Goal: Transaction & Acquisition: Download file/media

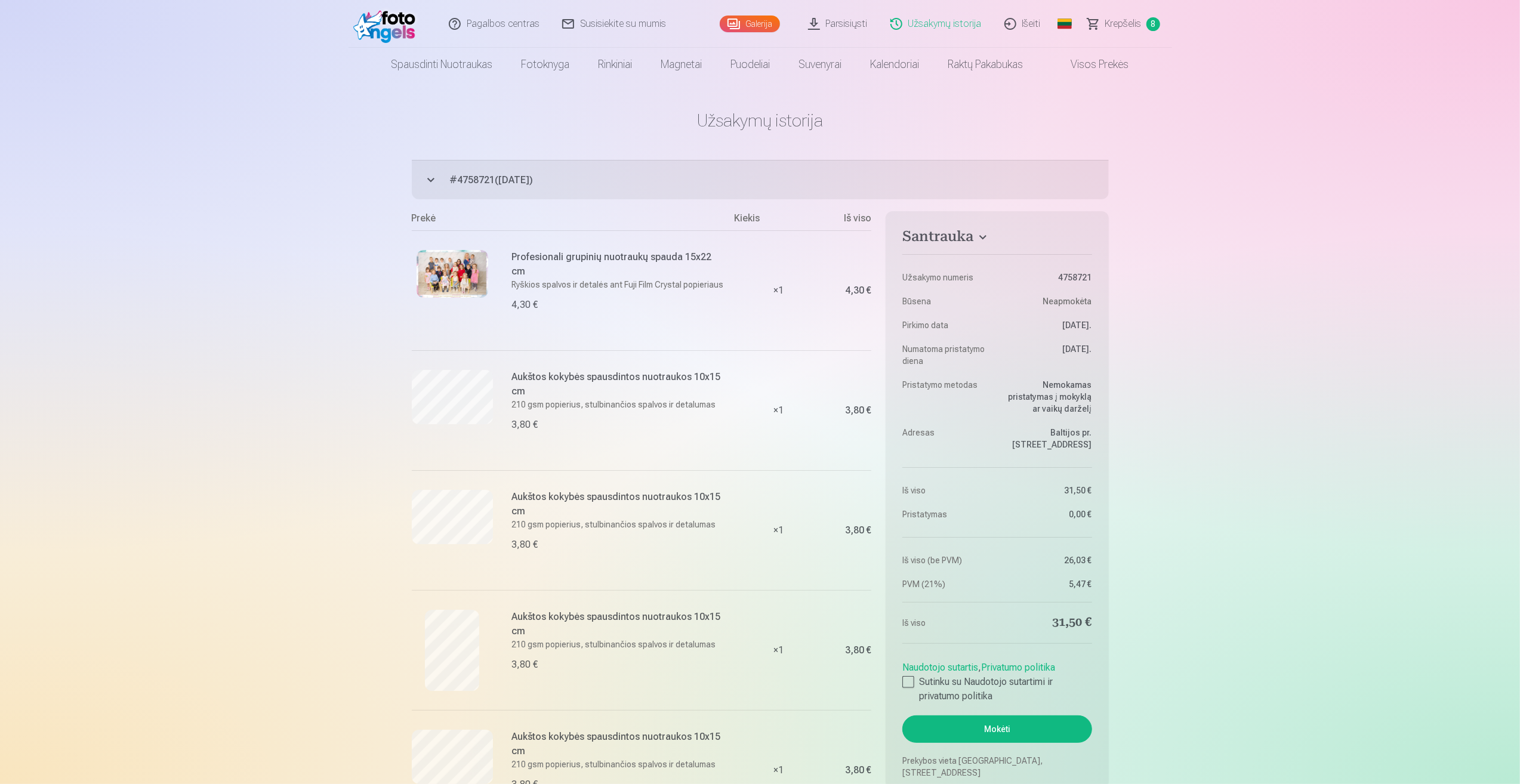
click at [851, 20] on link "Parsisiųsti" at bounding box center [838, 24] width 82 height 48
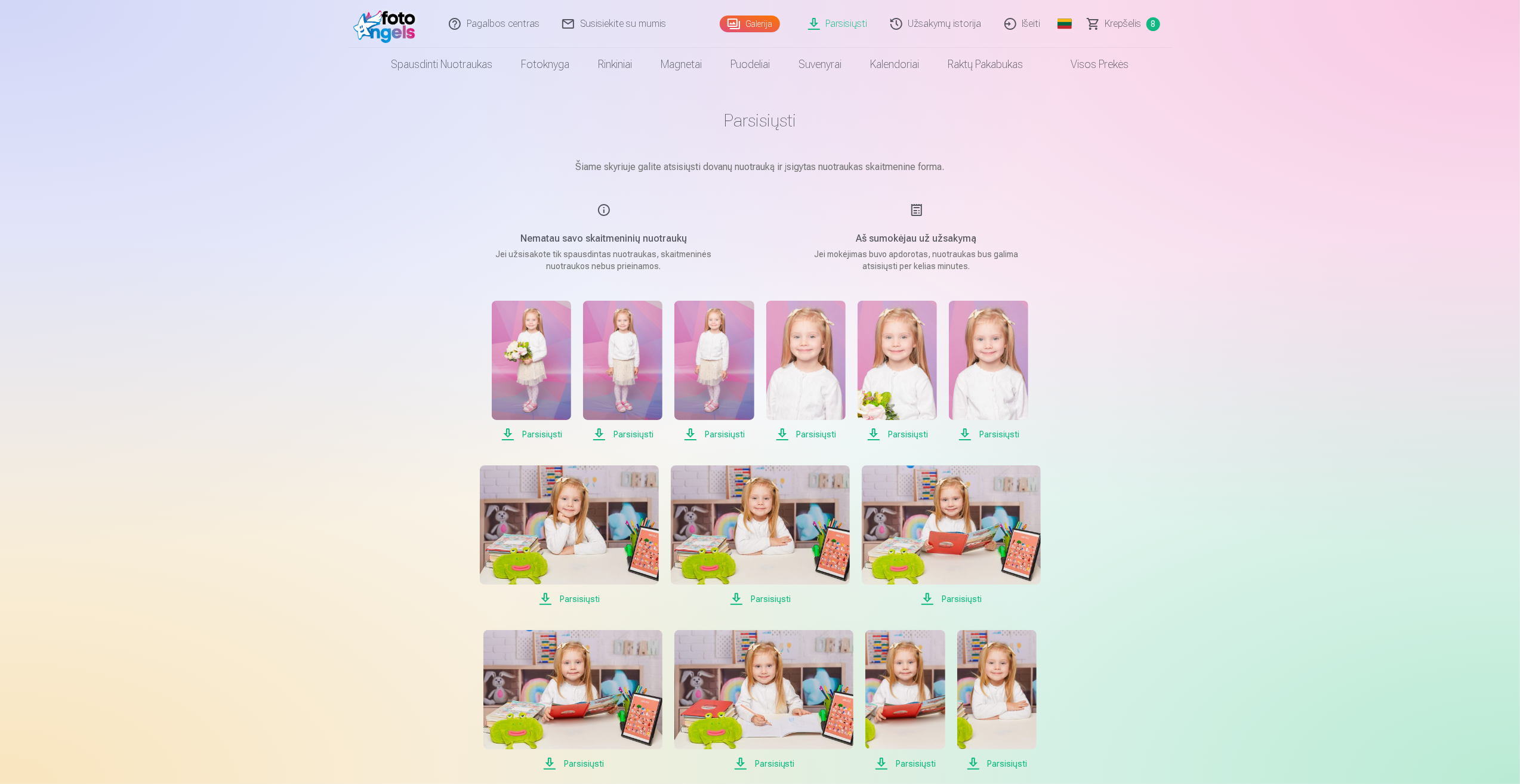
click at [906, 230] on div "Aš sumokėjau už užsakymą Jei mokėjimas buvo apdorotas, nuotraukas bus galima at…" at bounding box center [916, 237] width 284 height 69
click at [622, 27] on link "Susisiekite su mumis" at bounding box center [615, 24] width 126 height 48
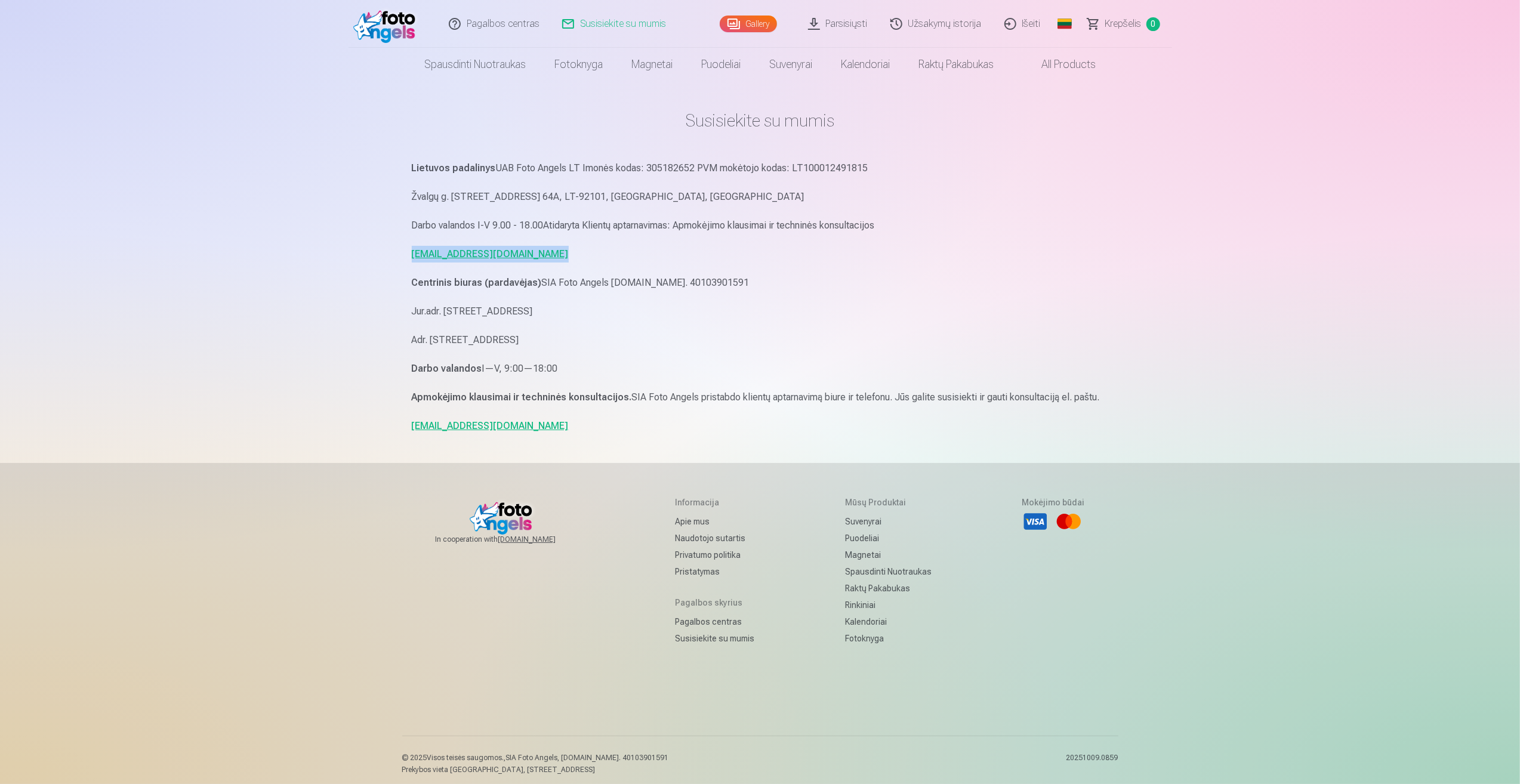
drag, startPoint x: 552, startPoint y: 257, endPoint x: 394, endPoint y: 260, distance: 158.0
click at [394, 260] on div "Pagalbos centras Susisiekite su mumis Gallery Parsisiųsti Užsakymų istorija Iše…" at bounding box center [760, 395] width 1520 height 791
copy link "pagalba.fotoangels@gmail.com"
click at [846, 25] on link "Parsisiųsti" at bounding box center [838, 24] width 82 height 48
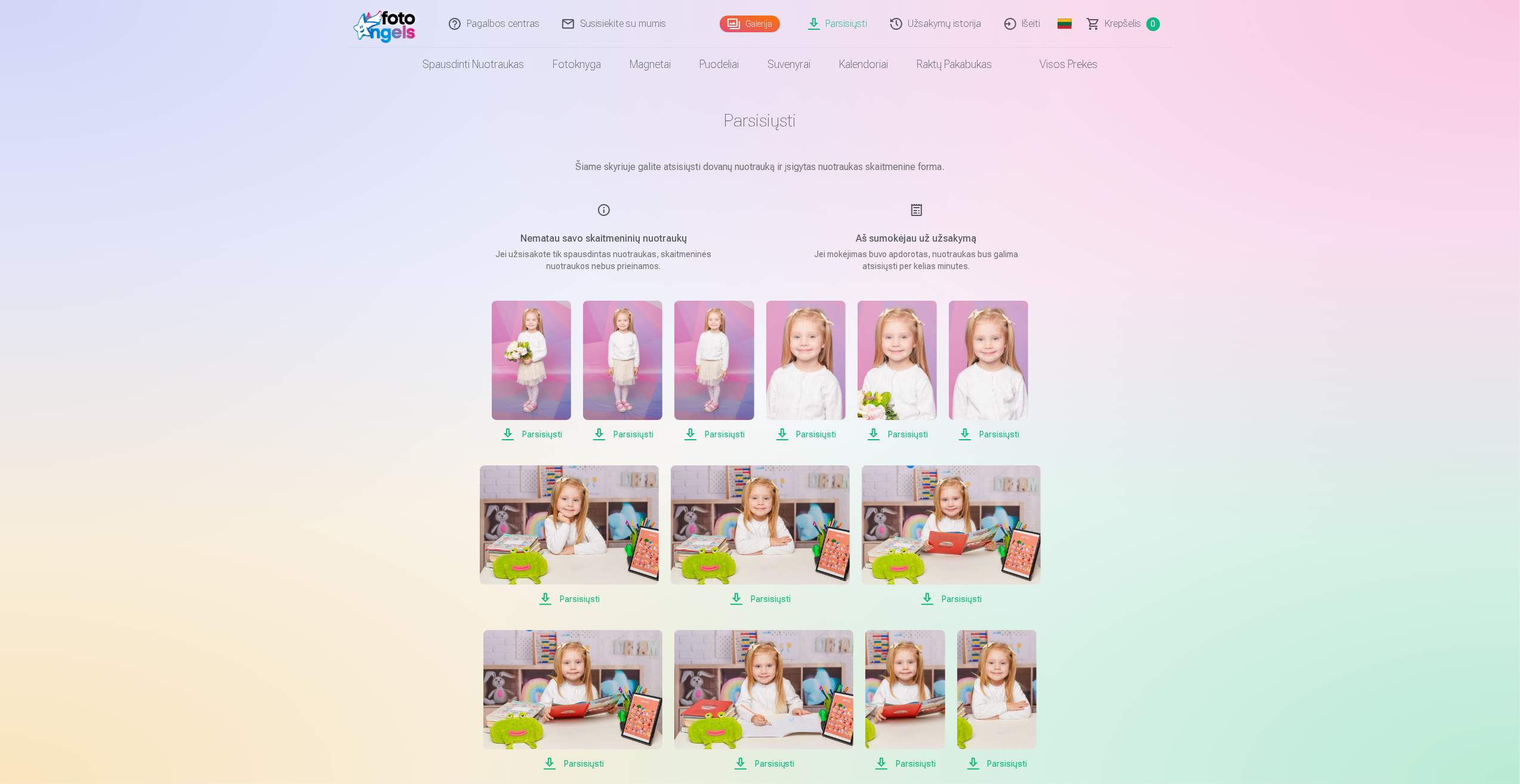
click at [522, 438] on span "Parsisiųsti" at bounding box center [531, 434] width 79 height 14
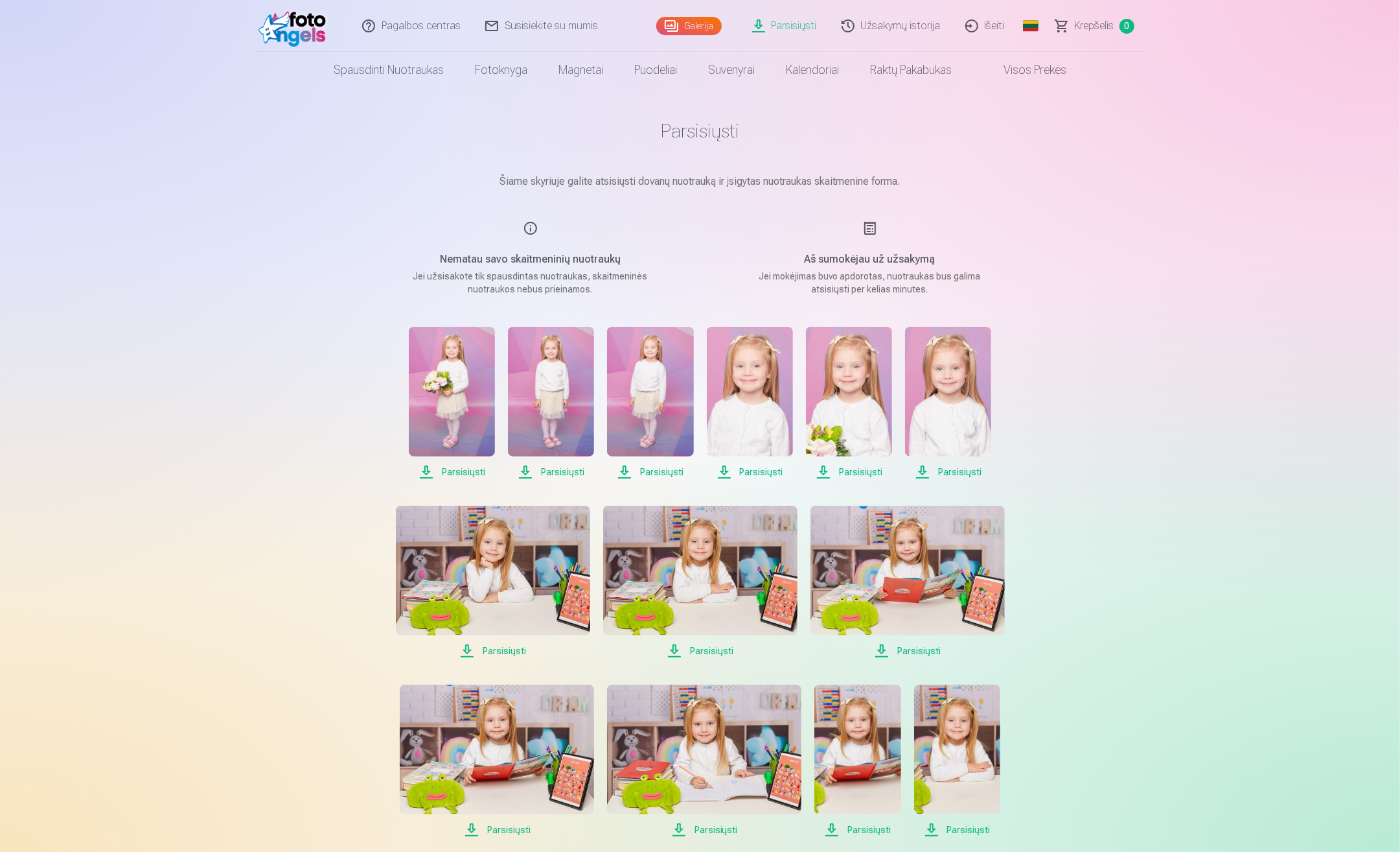
click at [561, 476] on span "Parsisiųsti" at bounding box center [551, 472] width 86 height 15
click at [674, 470] on span "Parsisiųsti" at bounding box center [650, 472] width 86 height 15
click at [754, 472] on span "Parsisiųsti" at bounding box center [750, 472] width 86 height 15
click at [848, 470] on span "Parsisiųsti" at bounding box center [849, 472] width 86 height 15
click at [947, 474] on span "Parsisiųsti" at bounding box center [948, 472] width 86 height 15
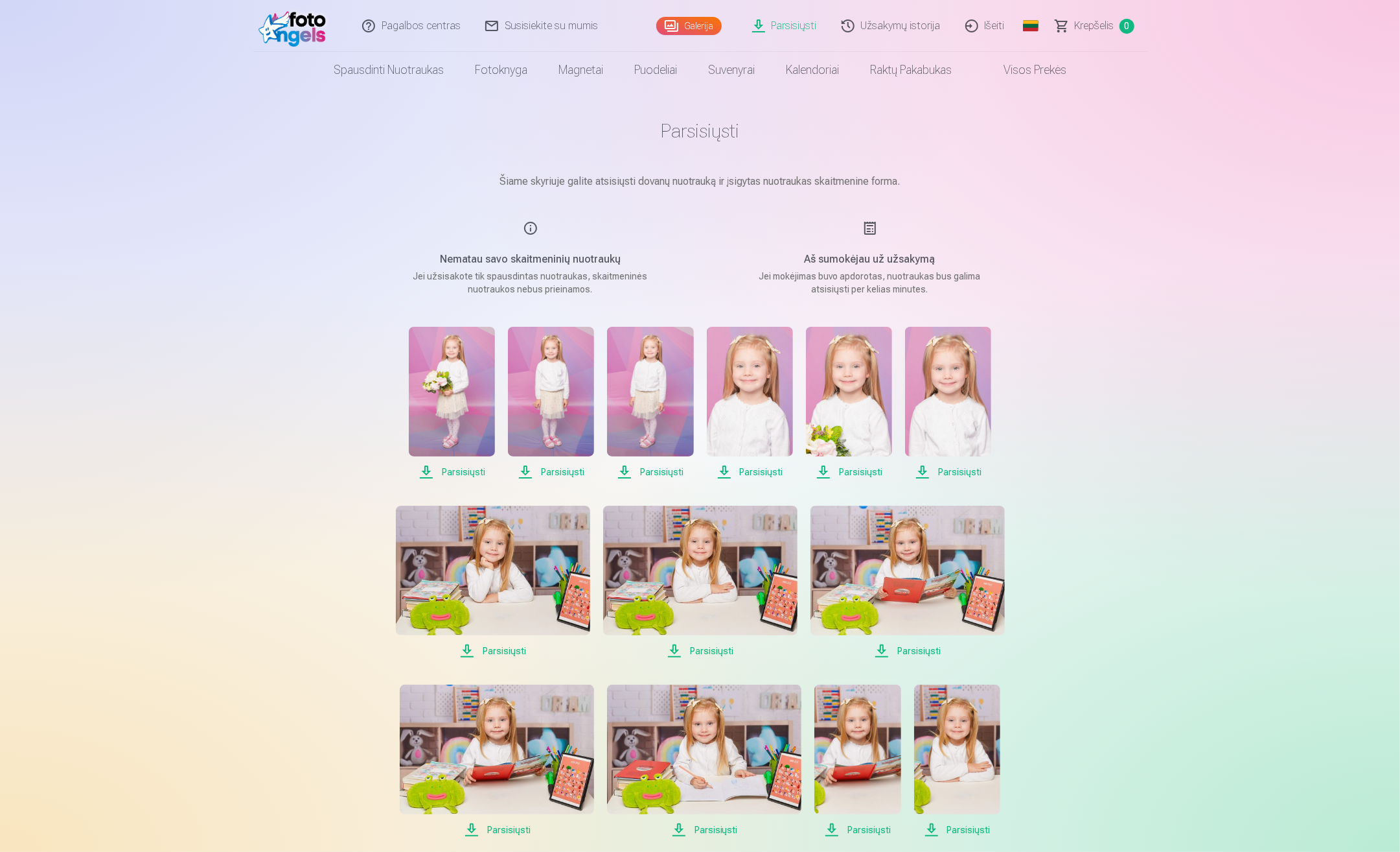
click at [518, 652] on span "Parsisiųsti" at bounding box center [493, 651] width 195 height 15
click at [708, 649] on span "Parsisiųsti" at bounding box center [700, 651] width 195 height 15
click at [920, 650] on span "Parsisiųsti" at bounding box center [907, 651] width 195 height 15
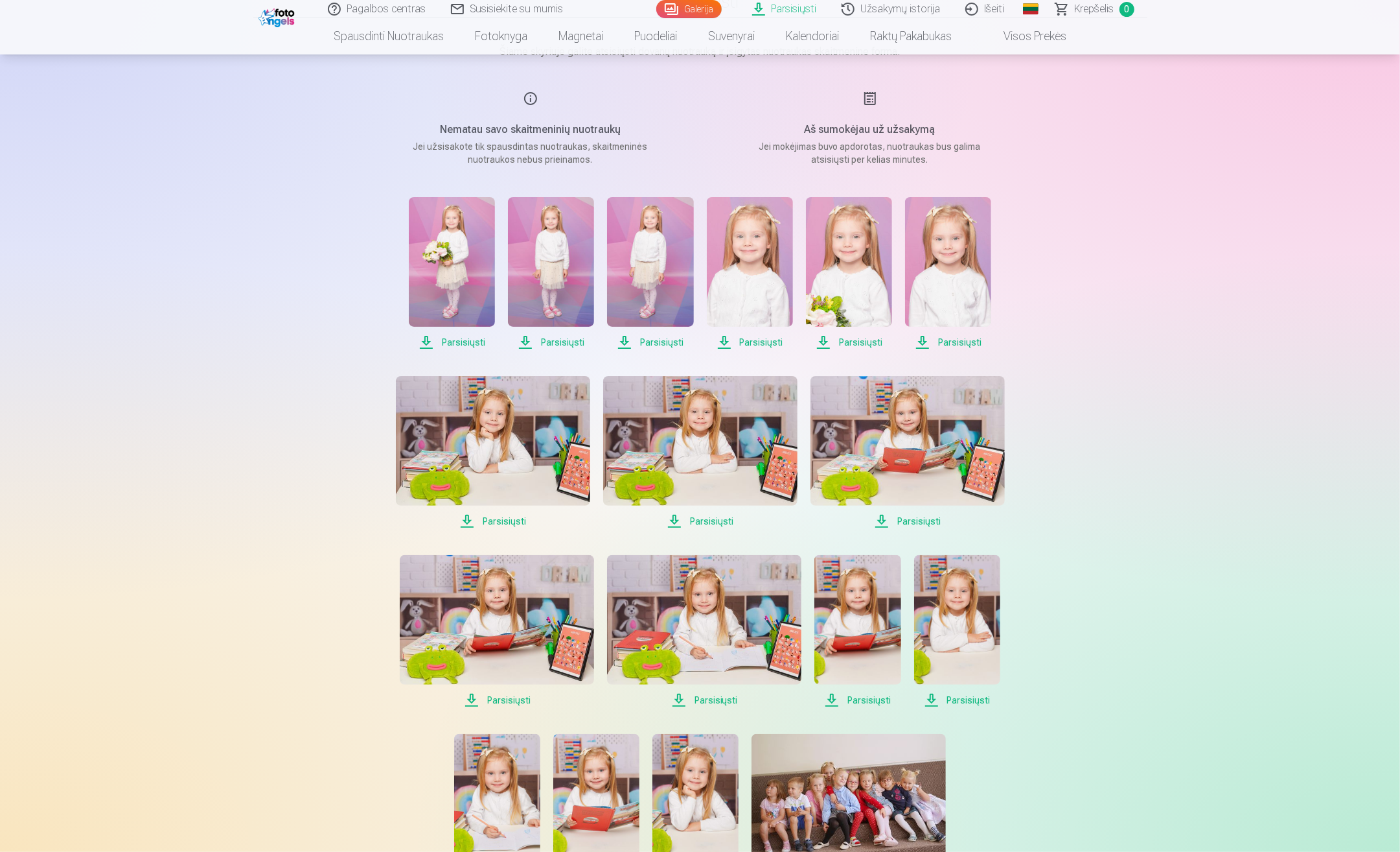
click at [498, 702] on span "Parsisiųsti" at bounding box center [497, 699] width 195 height 15
click at [717, 700] on span "Parsisiųsti" at bounding box center [704, 699] width 195 height 15
click at [857, 700] on span "Parsisiųsti" at bounding box center [858, 699] width 86 height 15
click at [963, 700] on span "Parsisiųsti" at bounding box center [957, 699] width 86 height 15
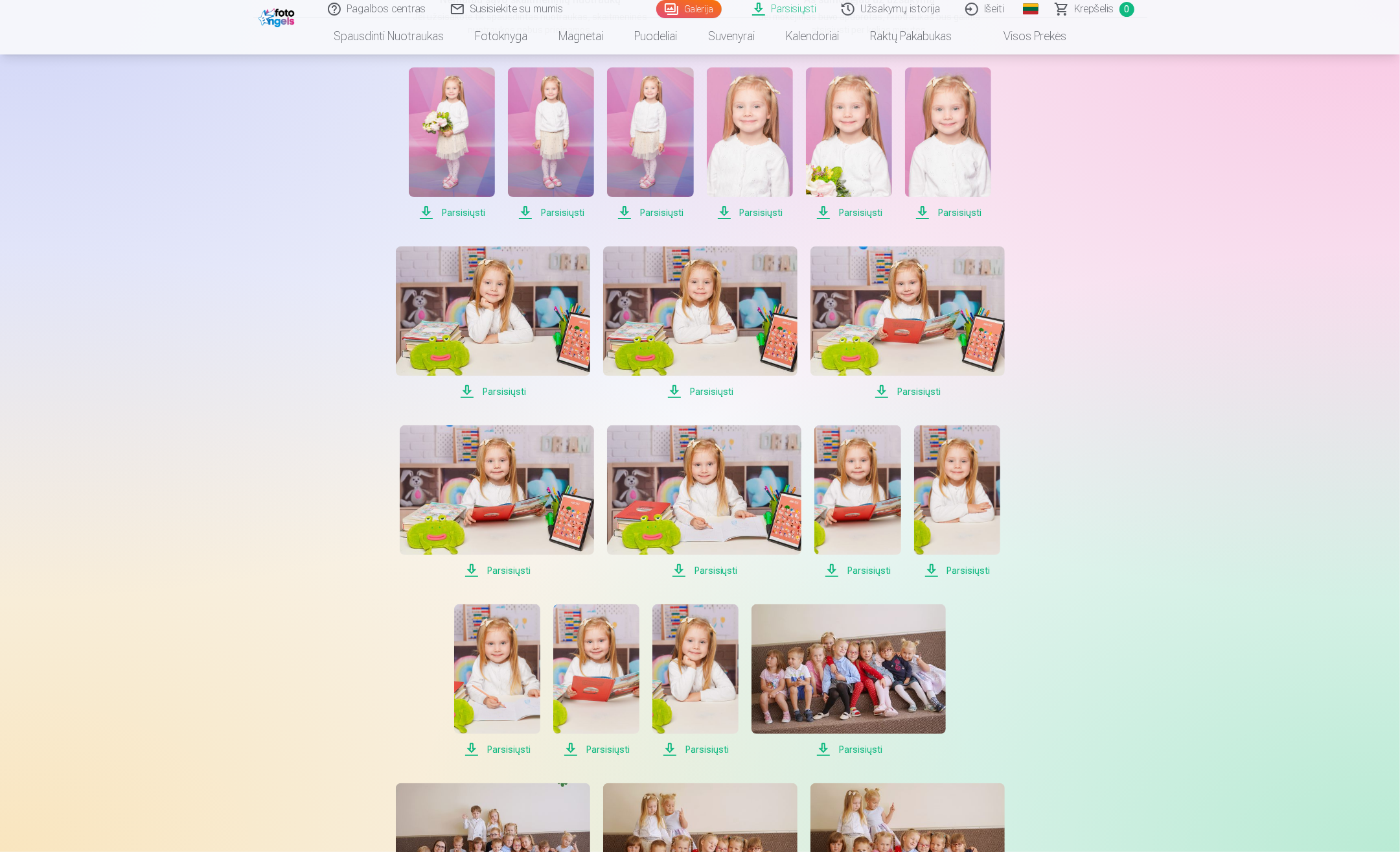
scroll to position [453, 0]
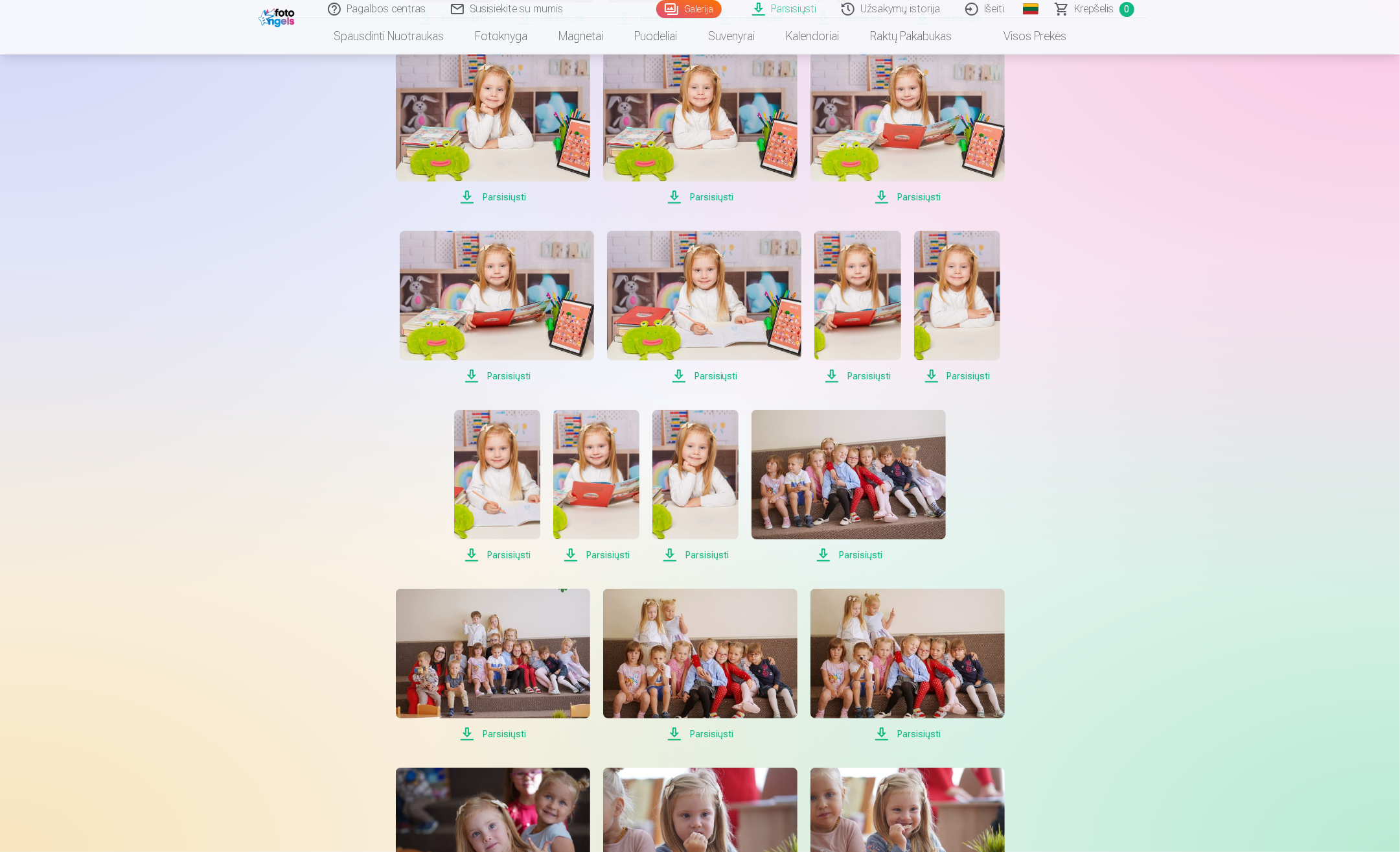
click at [500, 554] on span "Parsisiųsti" at bounding box center [497, 555] width 86 height 15
click at [615, 555] on span "Parsisiųsti" at bounding box center [596, 555] width 86 height 15
click at [710, 555] on span "Parsisiųsti" at bounding box center [695, 555] width 86 height 15
click at [858, 557] on span "Parsisiųsti" at bounding box center [848, 555] width 195 height 15
click at [503, 732] on span "Parsisiųsti" at bounding box center [493, 733] width 195 height 15
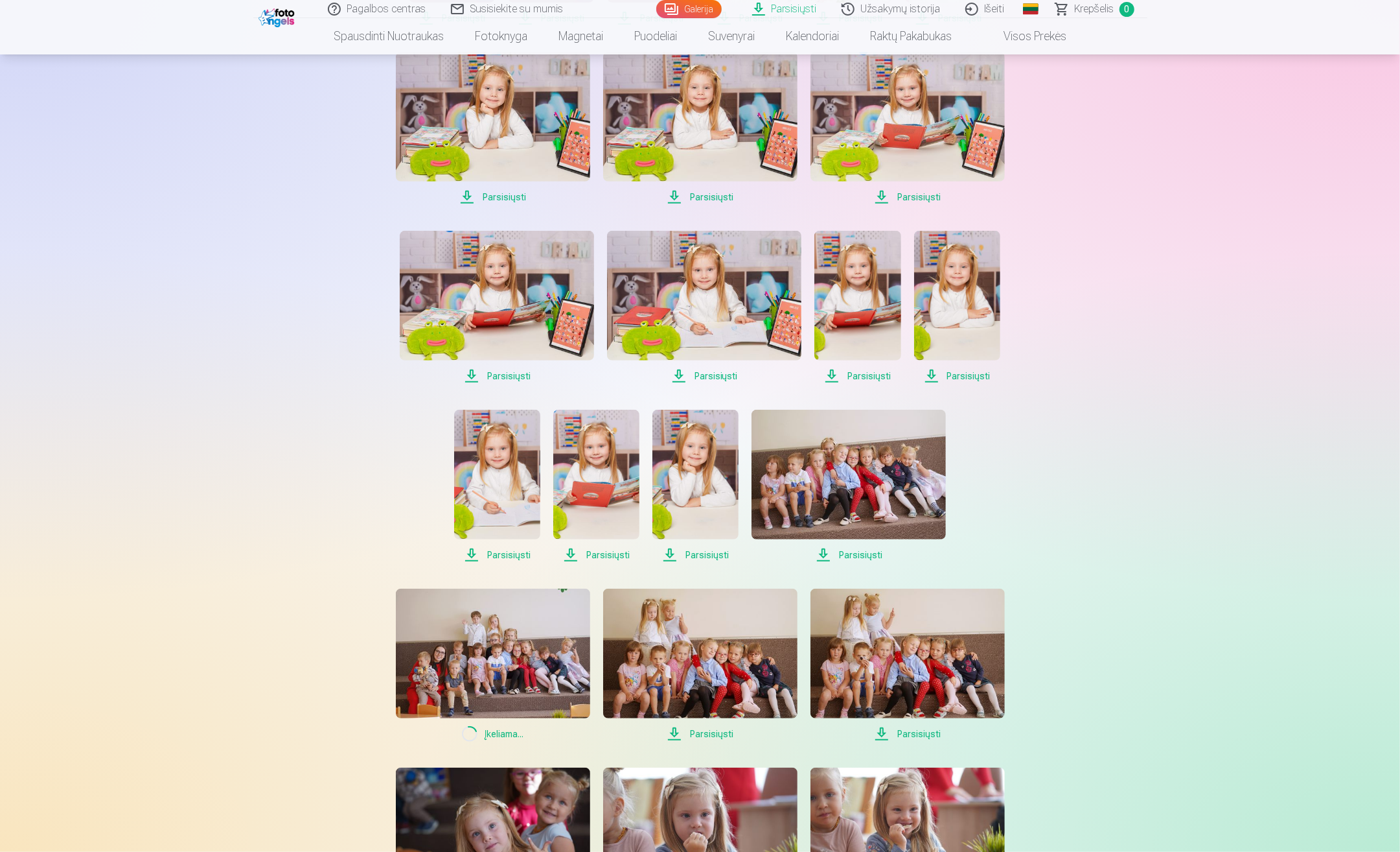
click at [722, 730] on span "Parsisiųsti" at bounding box center [700, 733] width 195 height 15
click at [942, 731] on span "Parsisiųsti" at bounding box center [907, 733] width 195 height 15
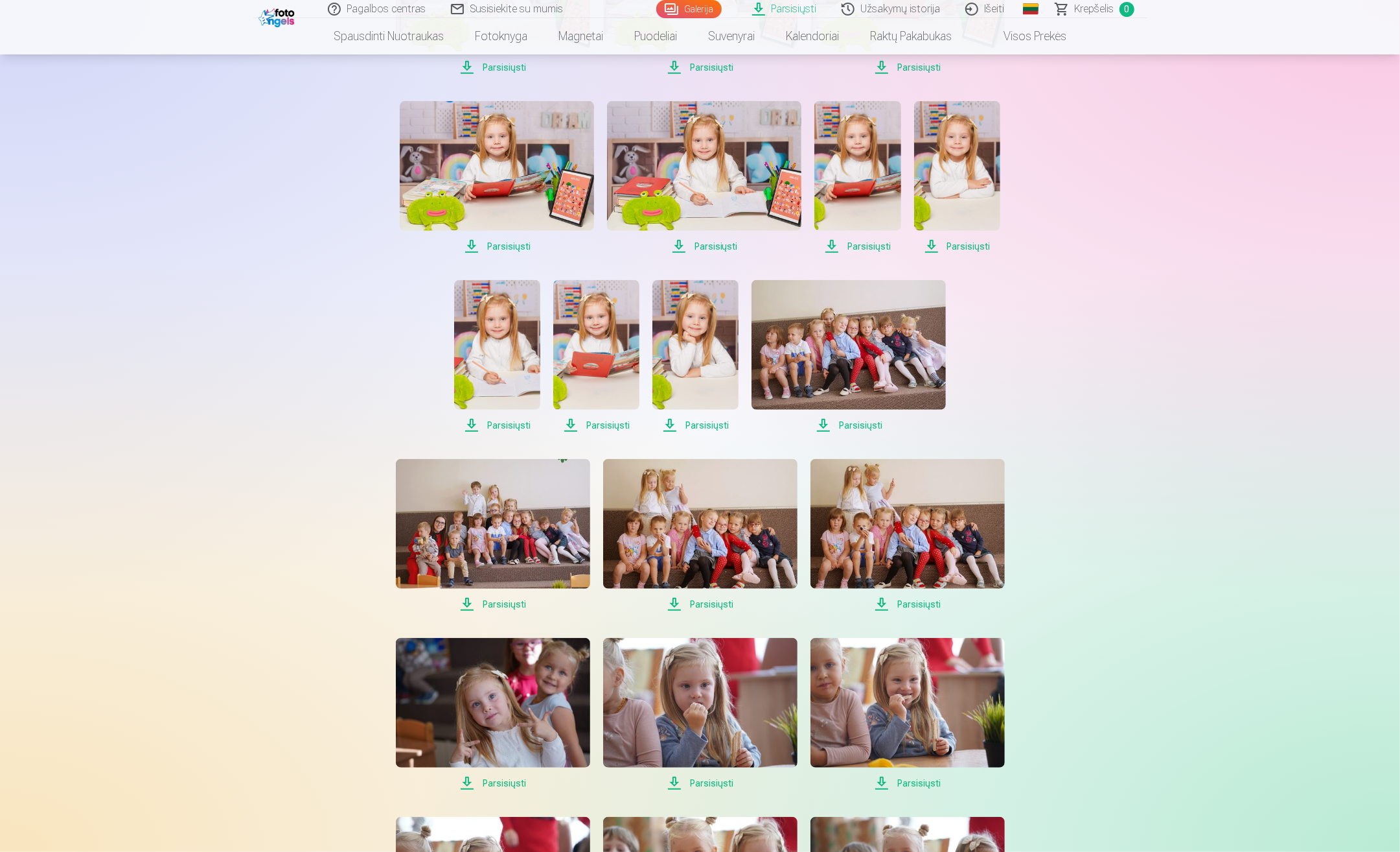
scroll to position [648, 0]
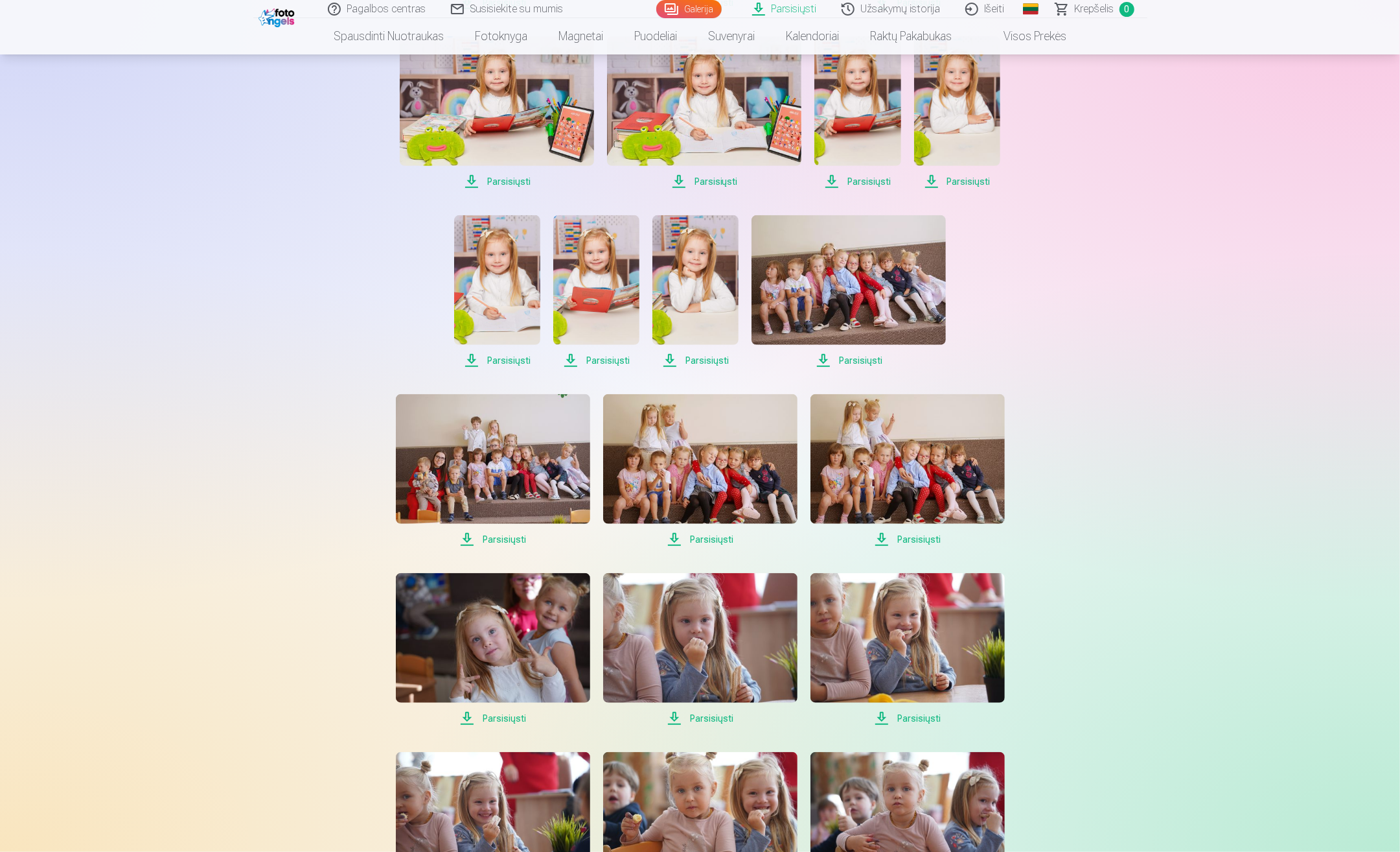
click at [489, 716] on span "Parsisiųsti" at bounding box center [493, 718] width 195 height 15
click at [720, 720] on span "Parsisiųsti" at bounding box center [700, 718] width 195 height 15
click at [922, 718] on span "Parsisiųsti" at bounding box center [907, 718] width 195 height 15
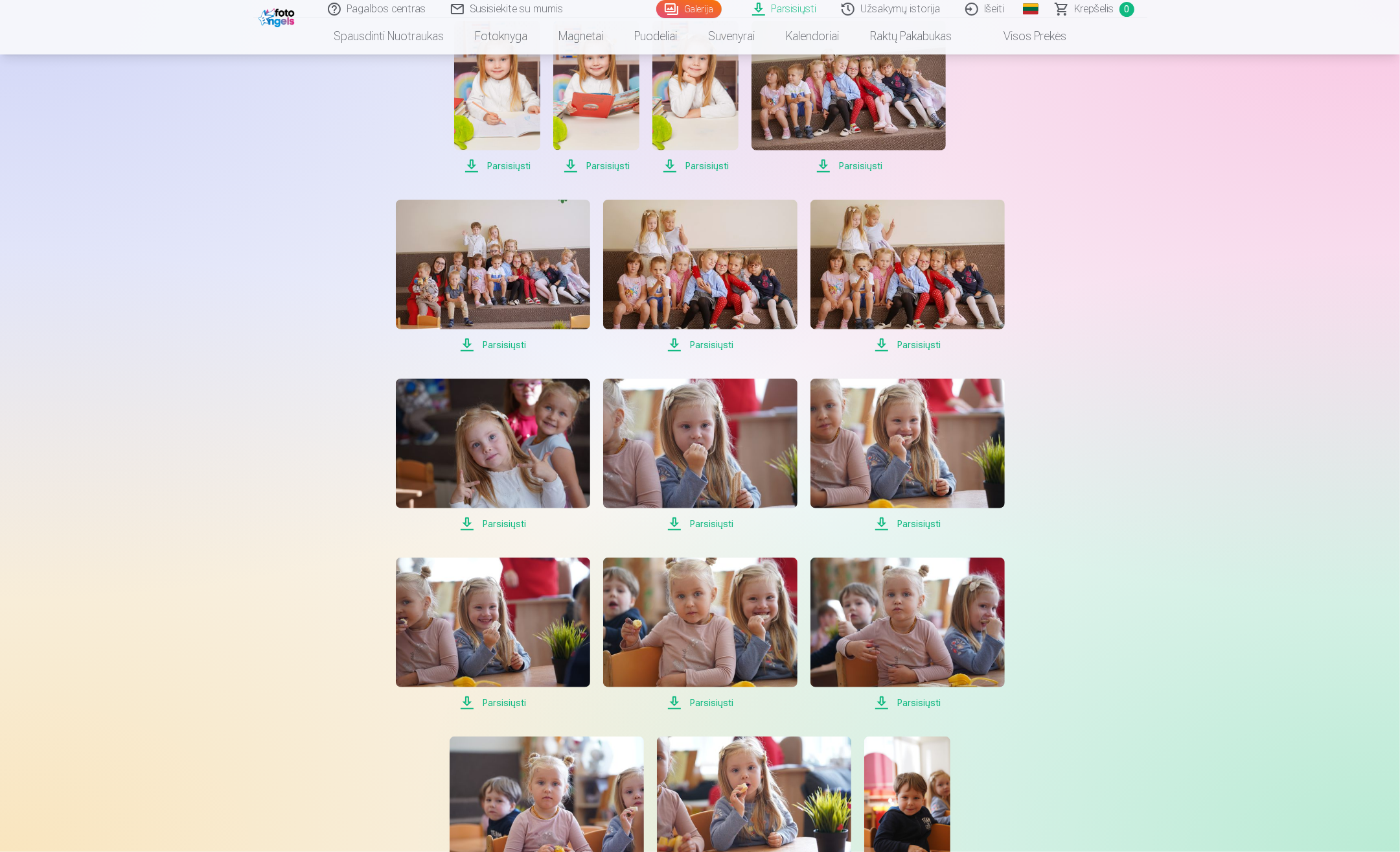
click at [516, 699] on span "Parsisiųsti" at bounding box center [493, 702] width 195 height 15
click at [724, 698] on span "Parsisiųsti" at bounding box center [700, 702] width 195 height 15
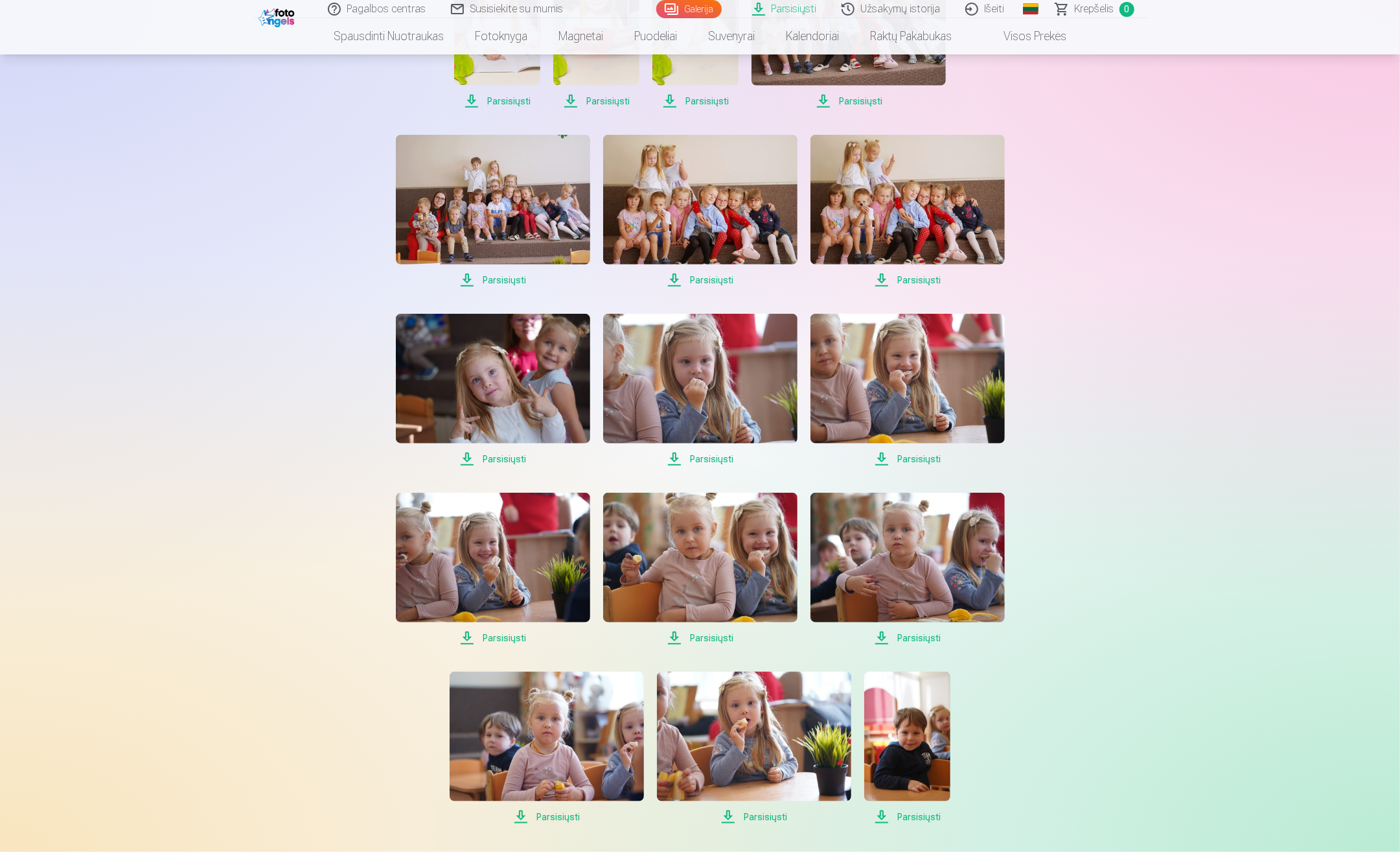
scroll to position [1037, 0]
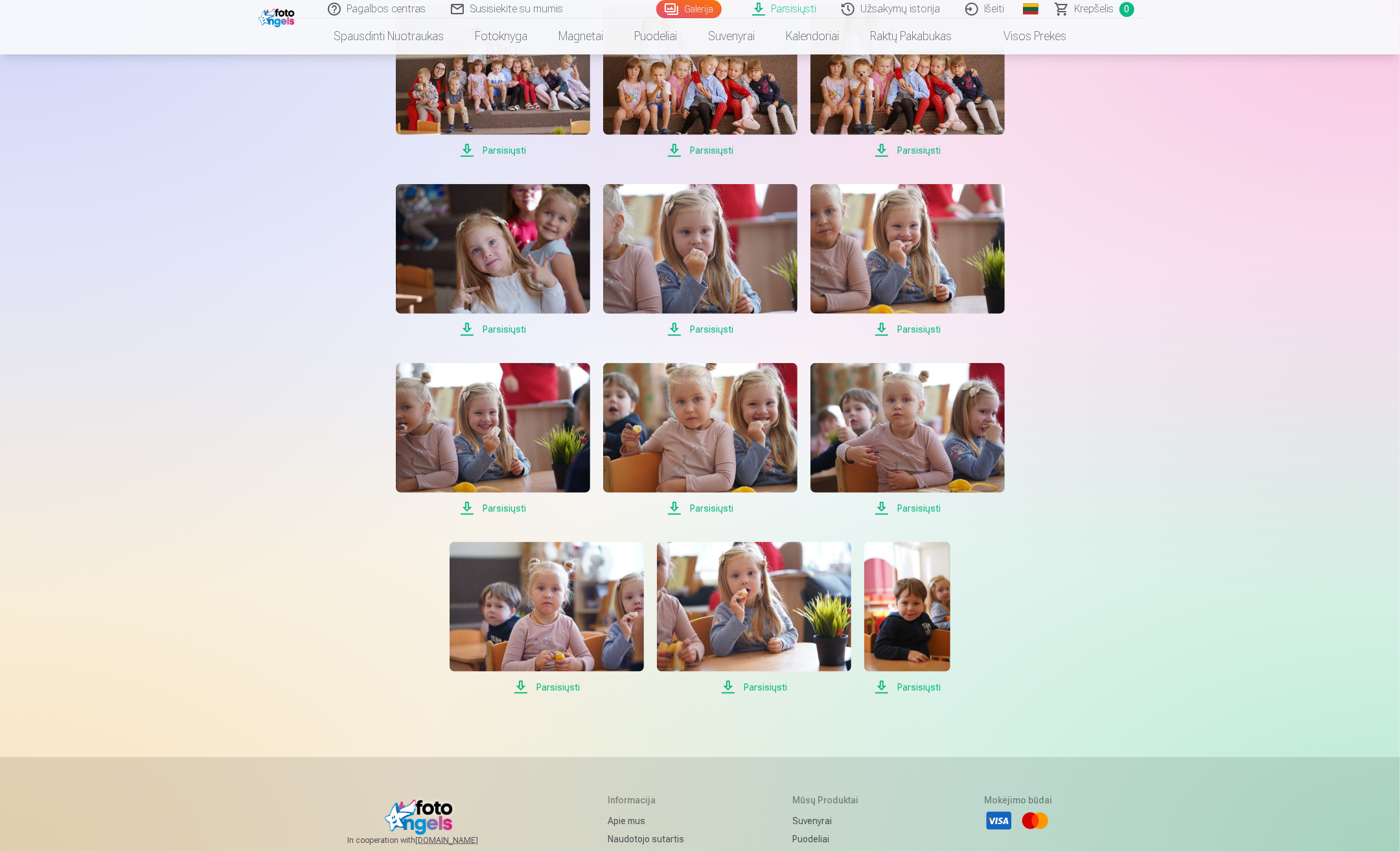
click at [759, 687] on span "Parsisiųsti" at bounding box center [754, 687] width 195 height 15
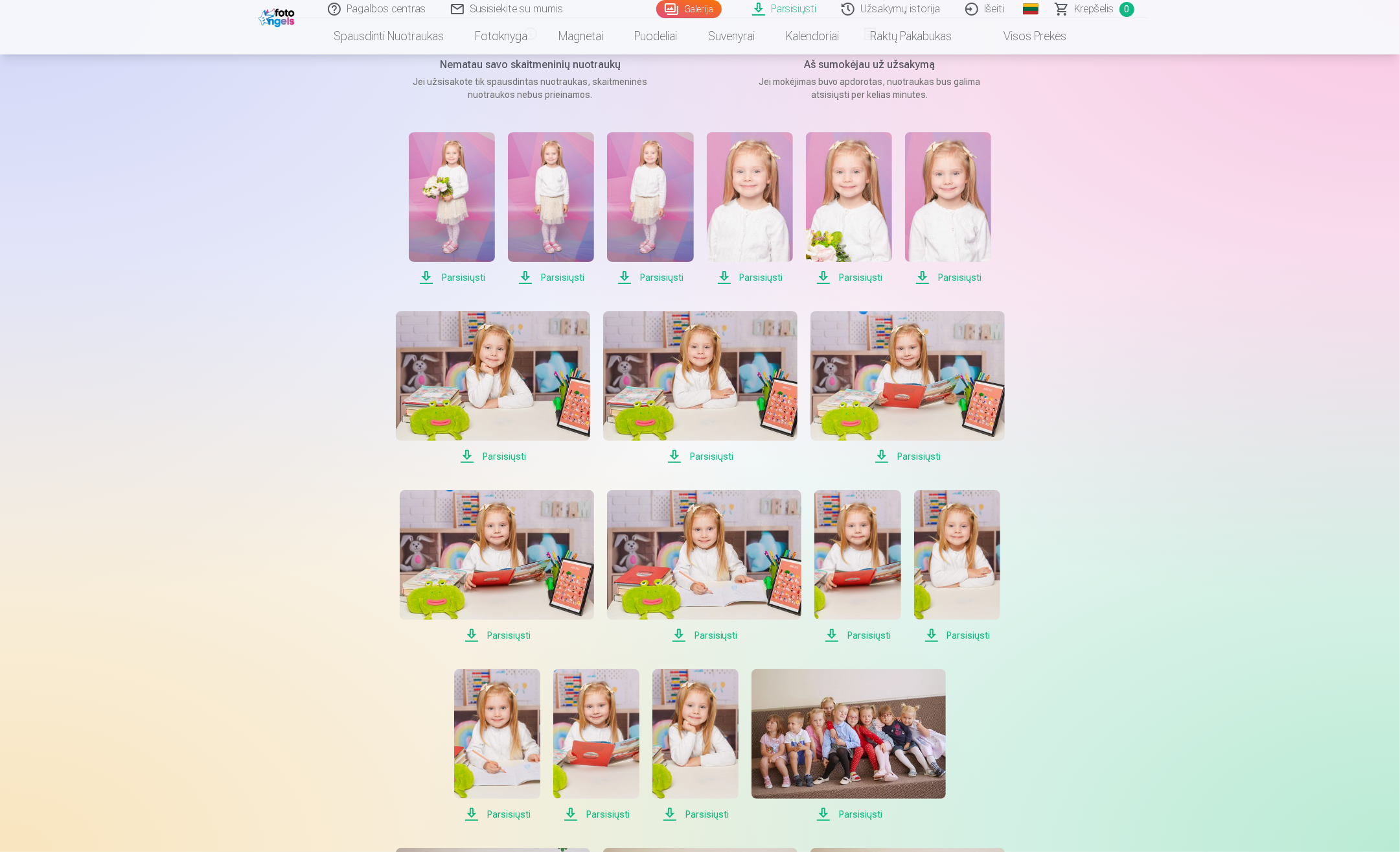
scroll to position [0, 0]
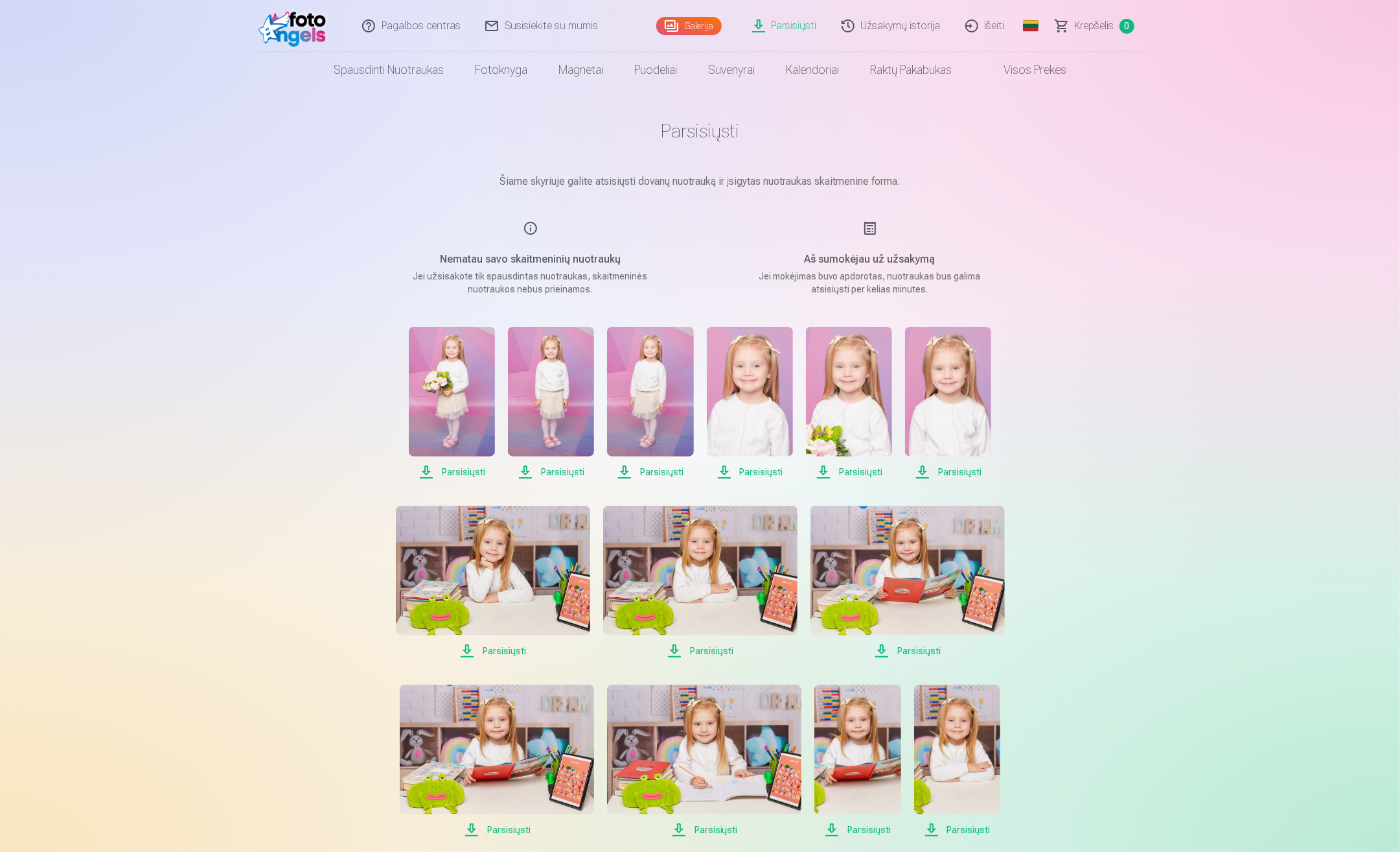
click at [519, 24] on link "Susisiekite su mumis" at bounding box center [542, 26] width 137 height 52
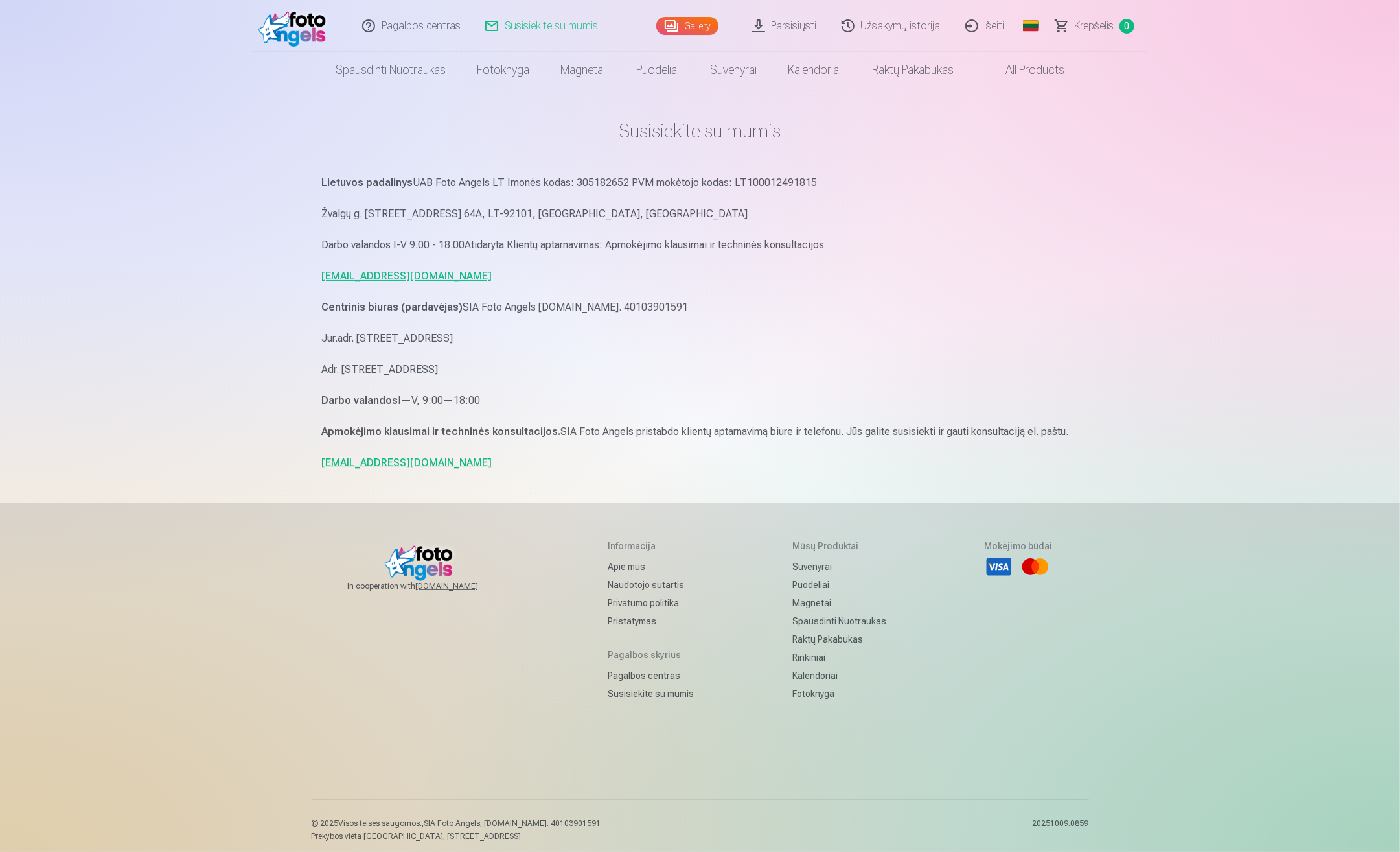
click at [751, 152] on main "Susisiekite su mumis Lietuvos padalinys UAB Foto Angels LT Imonės kodas: 305182…" at bounding box center [700, 296] width 756 height 415
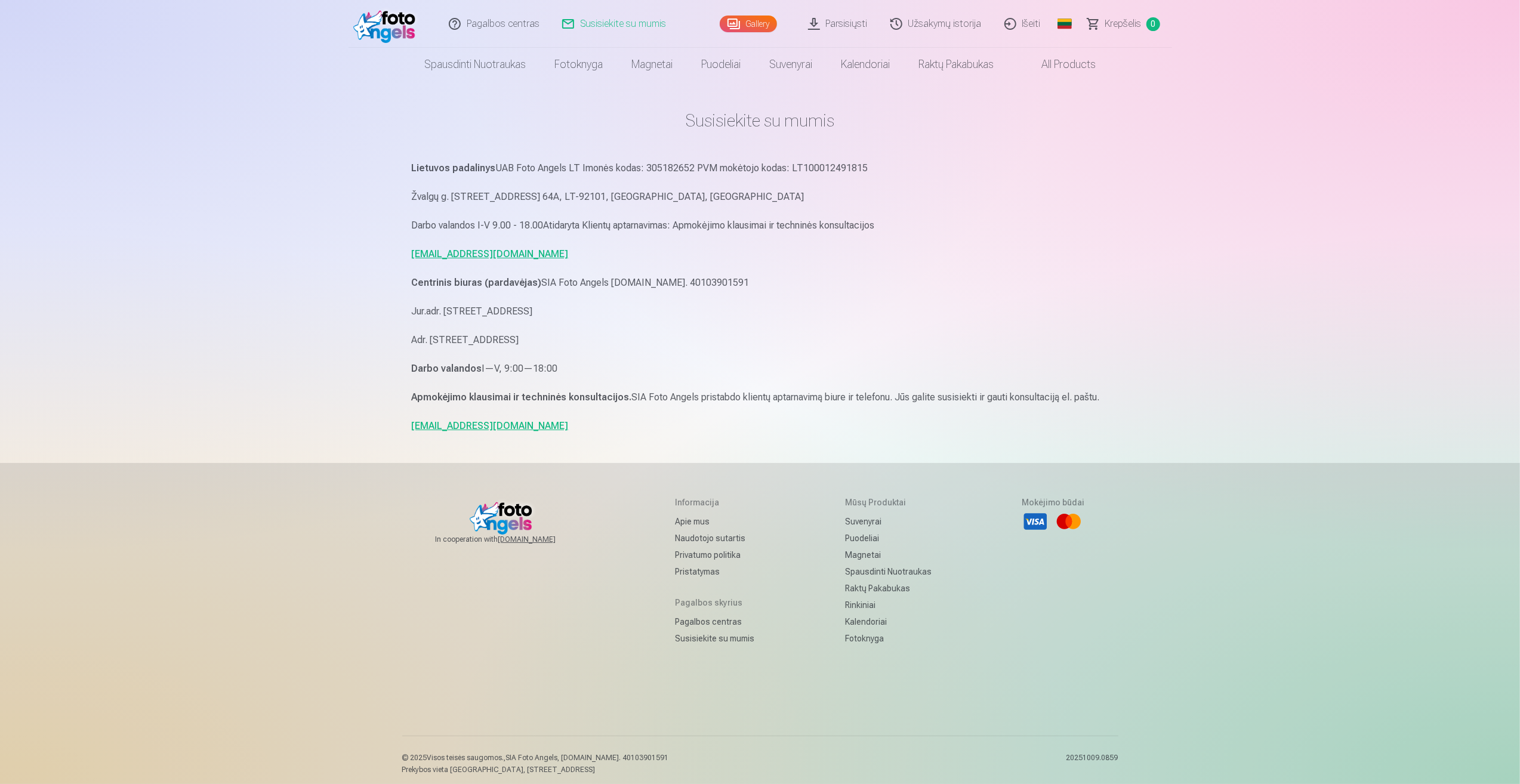
click at [940, 24] on link "Užsakymų istorija" at bounding box center [937, 24] width 114 height 48
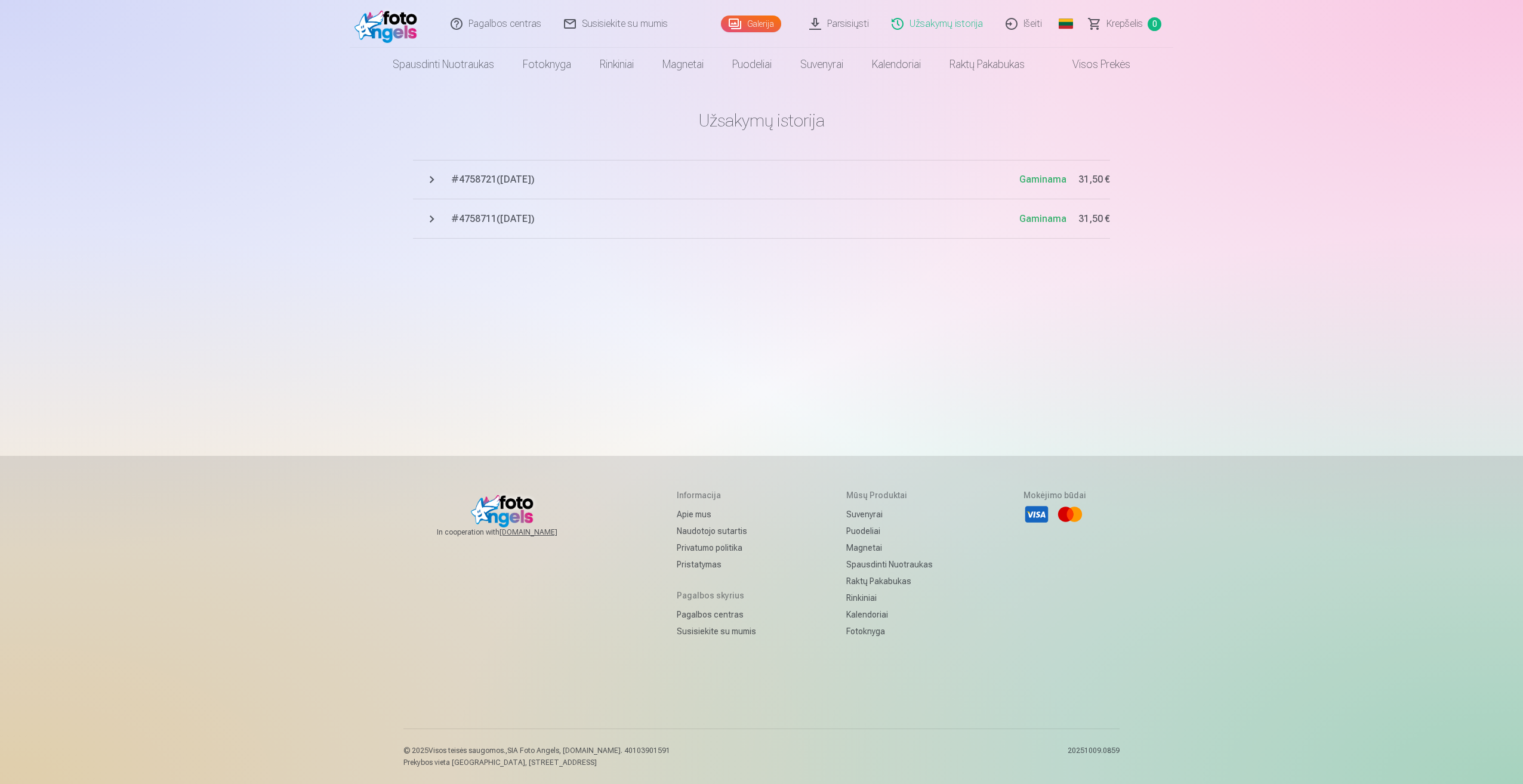
click at [515, 178] on span "# 4758721 ( [DATE] )" at bounding box center [735, 179] width 568 height 14
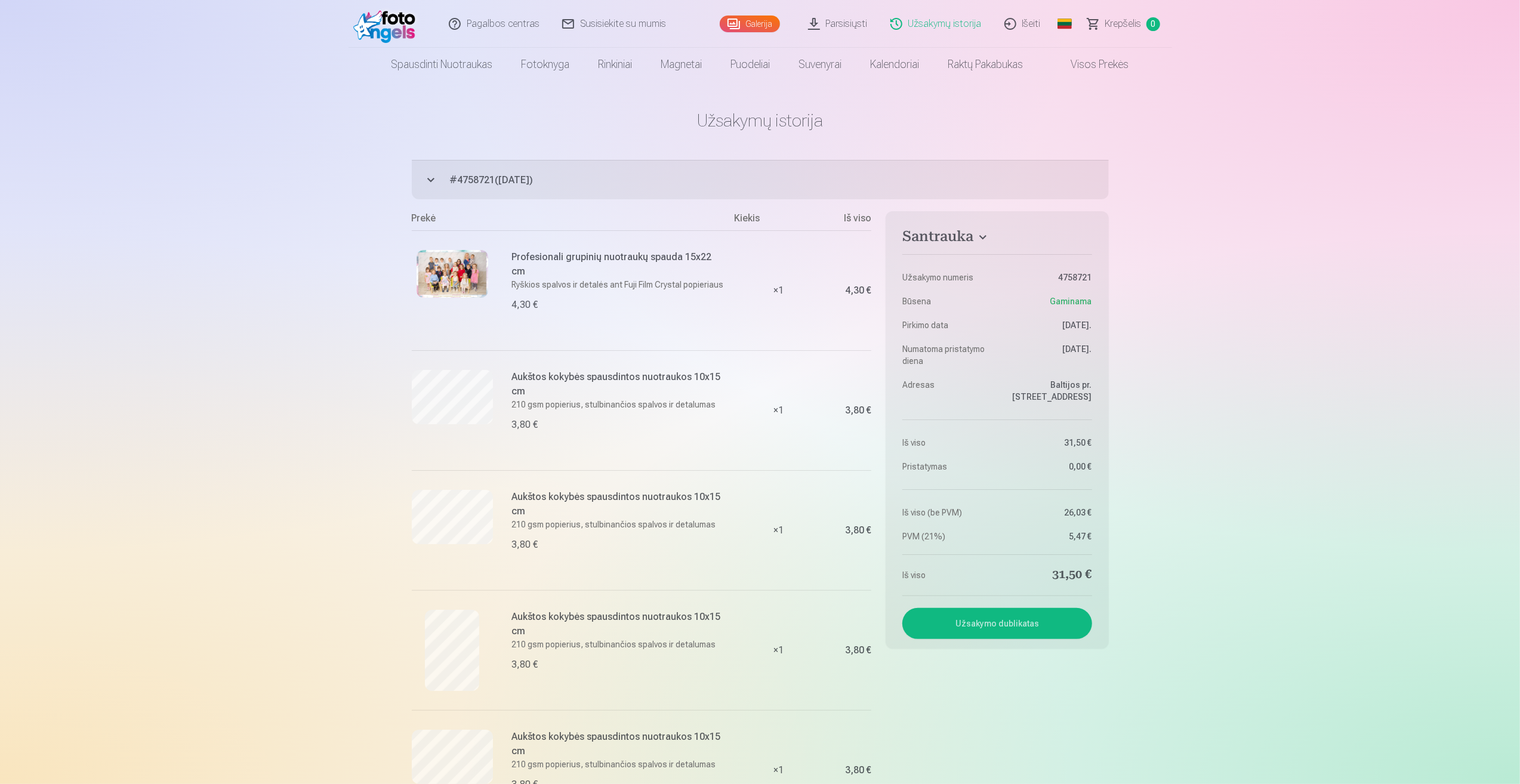
click at [459, 278] on img at bounding box center [452, 274] width 71 height 48
